Goal: Transaction & Acquisition: Subscribe to service/newsletter

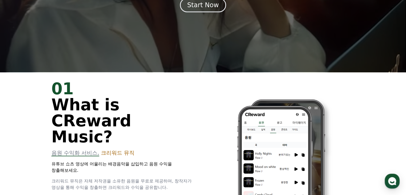
scroll to position [133, 0]
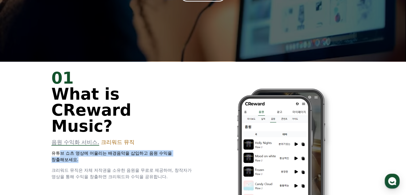
drag, startPoint x: 136, startPoint y: 138, endPoint x: 180, endPoint y: 142, distance: 44.8
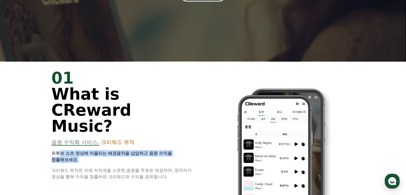
click at [179, 150] on p "유튜브 쇼츠 영상에 어울리는 배경음악을 삽입하고 음원 수익을 창출해보세요." at bounding box center [124, 156] width 145 height 13
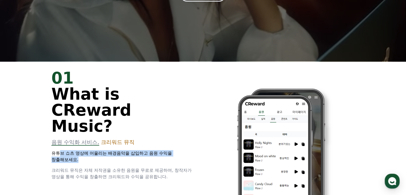
click at [210, 142] on img at bounding box center [271, 168] width 123 height 155
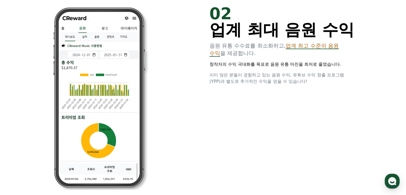
scroll to position [400, 0]
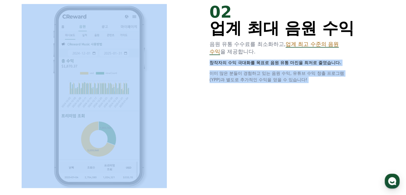
drag, startPoint x: 197, startPoint y: 49, endPoint x: 327, endPoint y: 59, distance: 130.1
click at [324, 56] on div "02 업계 최대 음원 수익 음원 유통 수수료를 최소화하고, 업계 최고 수준의 음원 수익 을 제공합니다. 창작자의 수익 극대화를 목표로 음원 유…" at bounding box center [203, 95] width 320 height 201
click at [330, 108] on div "02 업계 최대 음원 수익 음원 유통 수수료를 최소화하고, 업계 최고 수준의 음원 수익 을 제공합니다. 창작자의 수익 극대화를 목표로 음원 유…" at bounding box center [203, 95] width 320 height 201
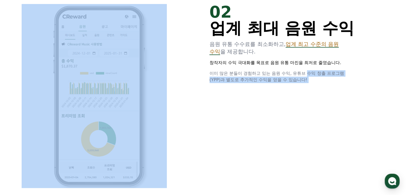
drag, startPoint x: 210, startPoint y: 63, endPoint x: 316, endPoint y: 82, distance: 107.4
click at [308, 68] on div "02 업계 최대 음원 수익 음원 유통 수수료를 최소화하고, 업계 최고 수준의 음원 수익 을 제공합니다. 창작자의 수익 극대화를 목표로 음원 유…" at bounding box center [203, 95] width 320 height 201
click at [315, 102] on div "02 업계 최대 음원 수익 음원 유통 수수료를 최소화하고, 업계 최고 수준의 음원 수익 을 제공합니다. 창작자의 수익 극대화를 목표로 음원 유…" at bounding box center [203, 95] width 320 height 201
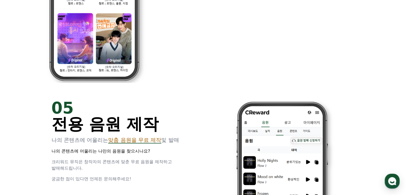
scroll to position [988, 0]
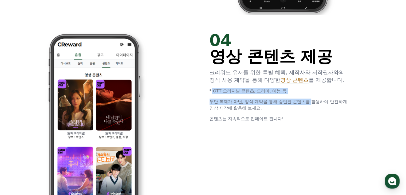
drag, startPoint x: 207, startPoint y: 90, endPoint x: 316, endPoint y: 113, distance: 112.1
click at [313, 98] on div "04 영상 콘텐츠 제공 크리워드 유저를 위한 특별 혜택, 제작사와 저작권자와의 정식 사용 계약을 통해 다양한 영상 콘텐츠 를 제공합니다. * …" at bounding box center [203, 124] width 320 height 201
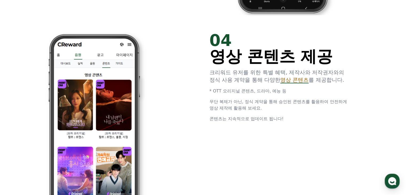
click at [315, 116] on p "콘텐츠는 지속적으로 업데이트 됩니다!" at bounding box center [282, 119] width 145 height 6
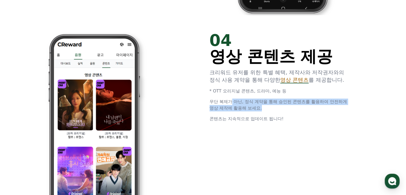
drag, startPoint x: 233, startPoint y: 99, endPoint x: 326, endPoint y: 114, distance: 94.7
click at [326, 110] on p "무단 복제가 아닌, 정식 계약을 통해 승인된 콘텐츠를 활용하여 안전하게 영상 제작에 활용해 보세요." at bounding box center [282, 105] width 145 height 13
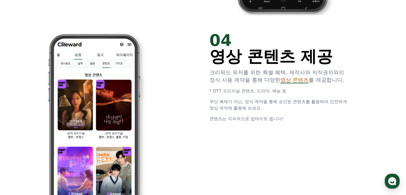
click at [323, 123] on div "04 영상 콘텐츠 제공 크리워드 유저를 위한 특별 혜택, 제작사와 저작권자와의 정식 사용 계약을 통해 다양한 영상 콘텐츠 를 제공합니다. * …" at bounding box center [203, 124] width 320 height 201
drag, startPoint x: 206, startPoint y: 120, endPoint x: 323, endPoint y: 131, distance: 117.4
click at [317, 127] on div "04 영상 콘텐츠 제공 크리워드 유저를 위한 특별 혜택, 제작사와 저작권자와의 정식 사용 계약을 통해 다양한 영상 콘텐츠 를 제공합니다. * …" at bounding box center [203, 124] width 320 height 201
click at [324, 141] on div "04 영상 콘텐츠 제공 크리워드 유저를 위한 특별 혜택, 제작사와 저작권자와의 정식 사용 계약을 통해 다양한 영상 콘텐츠 를 제공합니다. * …" at bounding box center [203, 124] width 320 height 201
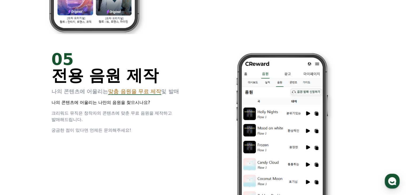
scroll to position [1175, 0]
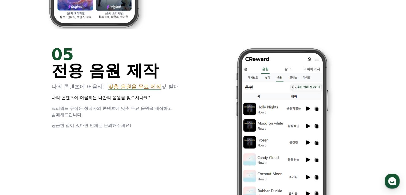
drag, startPoint x: 102, startPoint y: 88, endPoint x: 180, endPoint y: 121, distance: 85.3
click at [180, 119] on div "05 전용 음원 제작 나의 콘텐츠에 어울리는 맞춤 음원을 무료 제작 및 발매 나의 콘텐츠에 어울리는 나만의 음원을 찾으시나요? 크리워드 뮤직은…" at bounding box center [124, 87] width 145 height 82
click at [181, 143] on div "05 전용 음원 제작 나의 콘텐츠에 어울리는 맞춤 음원을 무료 제작 및 발매 나의 콘텐츠에 어울리는 나만의 음원을 찾으시나요? 크리워드 뮤직은…" at bounding box center [203, 138] width 320 height 201
drag, startPoint x: 51, startPoint y: 100, endPoint x: 179, endPoint y: 127, distance: 130.5
click at [175, 119] on div "05 전용 음원 제작 나의 콘텐츠에 어울리는 맞춤 음원을 무료 제작 및 발매 나의 콘텐츠에 어울리는 나만의 음원을 찾으시나요? 크리워드 뮤직은…" at bounding box center [203, 138] width 320 height 201
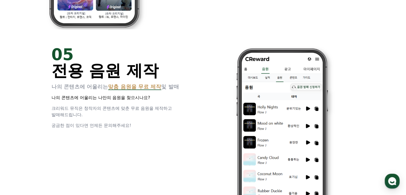
click at [176, 135] on div "05 전용 음원 제작 나의 콘텐츠에 어울리는 맞춤 음원을 무료 제작 및 발매 나의 콘텐츠에 어울리는 나만의 음원을 찾으시나요? 크리워드 뮤직은…" at bounding box center [203, 138] width 320 height 201
drag, startPoint x: 177, startPoint y: 110, endPoint x: 204, endPoint y: 117, distance: 27.5
click at [200, 116] on div "05 전용 음원 제작 나의 콘텐츠에 어울리는 맞춤 음원을 무료 제작 및 발매 나의 콘텐츠에 어울리는 나만의 음원을 찾으시나요? 크리워드 뮤직은…" at bounding box center [203, 138] width 320 height 201
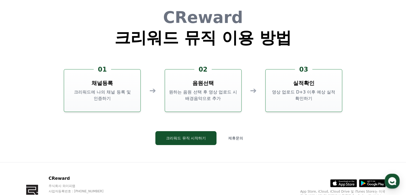
scroll to position [1415, 0]
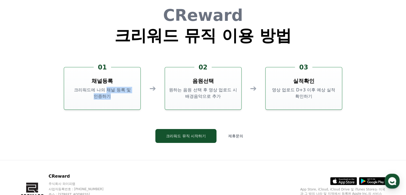
drag, startPoint x: 120, startPoint y: 92, endPoint x: 131, endPoint y: 96, distance: 12.3
click at [131, 95] on p "크리워드에 나의 채널 등록 및 인증하기" at bounding box center [102, 93] width 72 height 13
click at [127, 99] on p "크리워드에 나의 채널 등록 및 인증하기" at bounding box center [102, 93] width 72 height 13
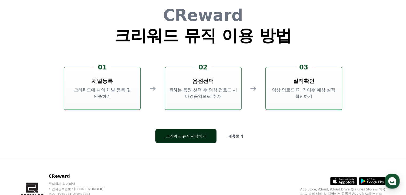
click at [186, 134] on button "크리워드 뮤직 시작하기" at bounding box center [185, 136] width 61 height 14
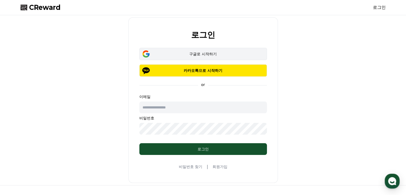
click at [196, 54] on div "구글로 시작하기" at bounding box center [203, 53] width 112 height 5
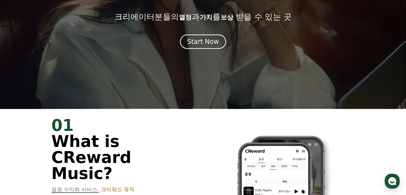
scroll to position [133, 0]
